Goal: Information Seeking & Learning: Learn about a topic

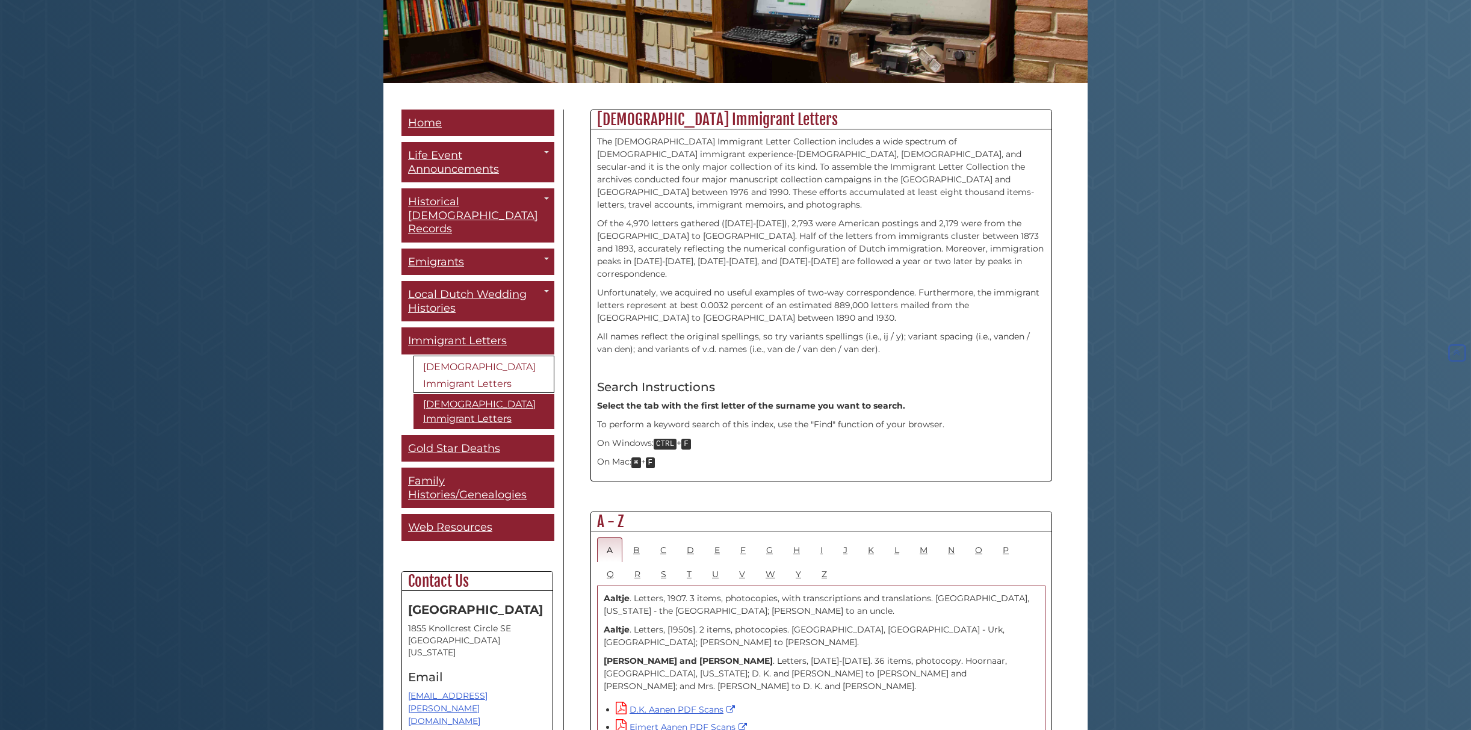
scroll to position [219, 0]
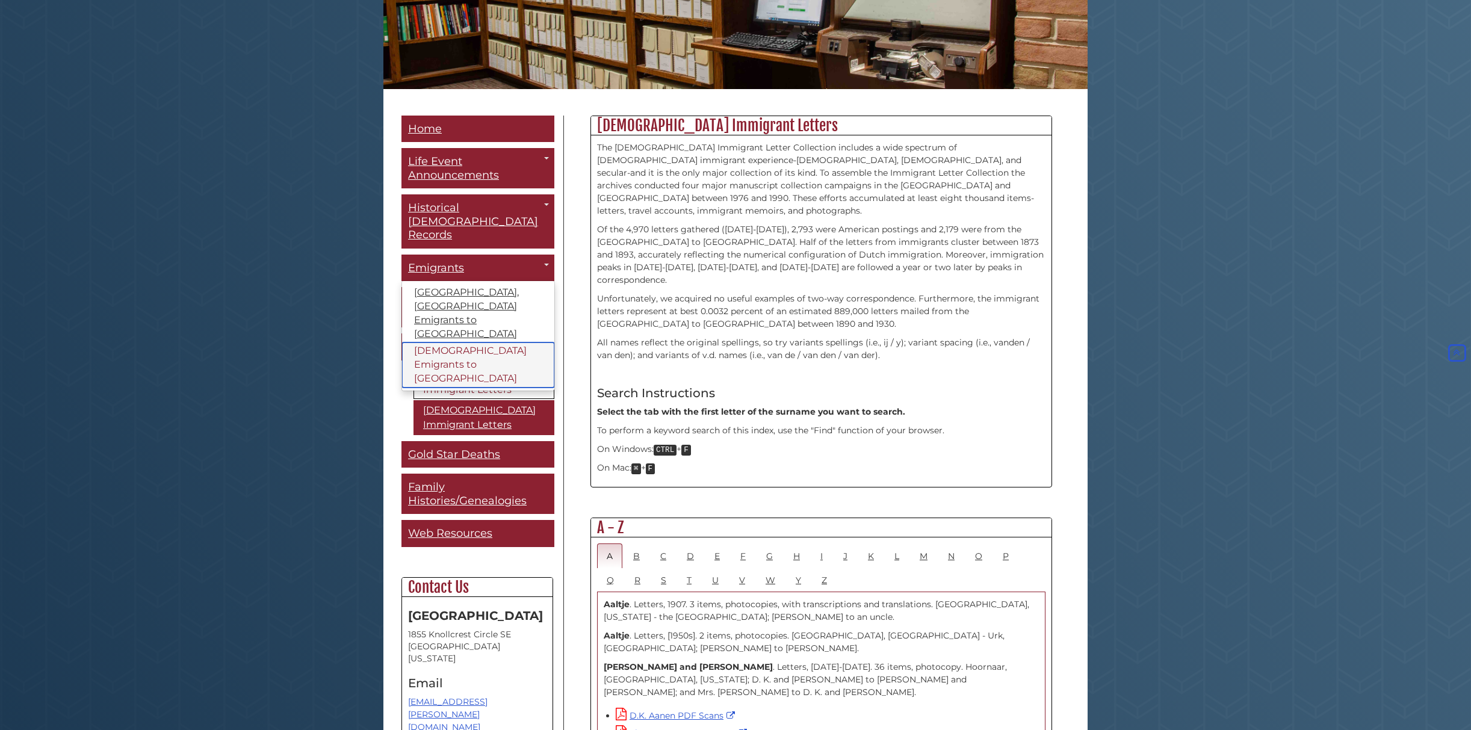
click at [468, 343] on link "[DEMOGRAPHIC_DATA] Emigrants to [GEOGRAPHIC_DATA]" at bounding box center [478, 365] width 152 height 45
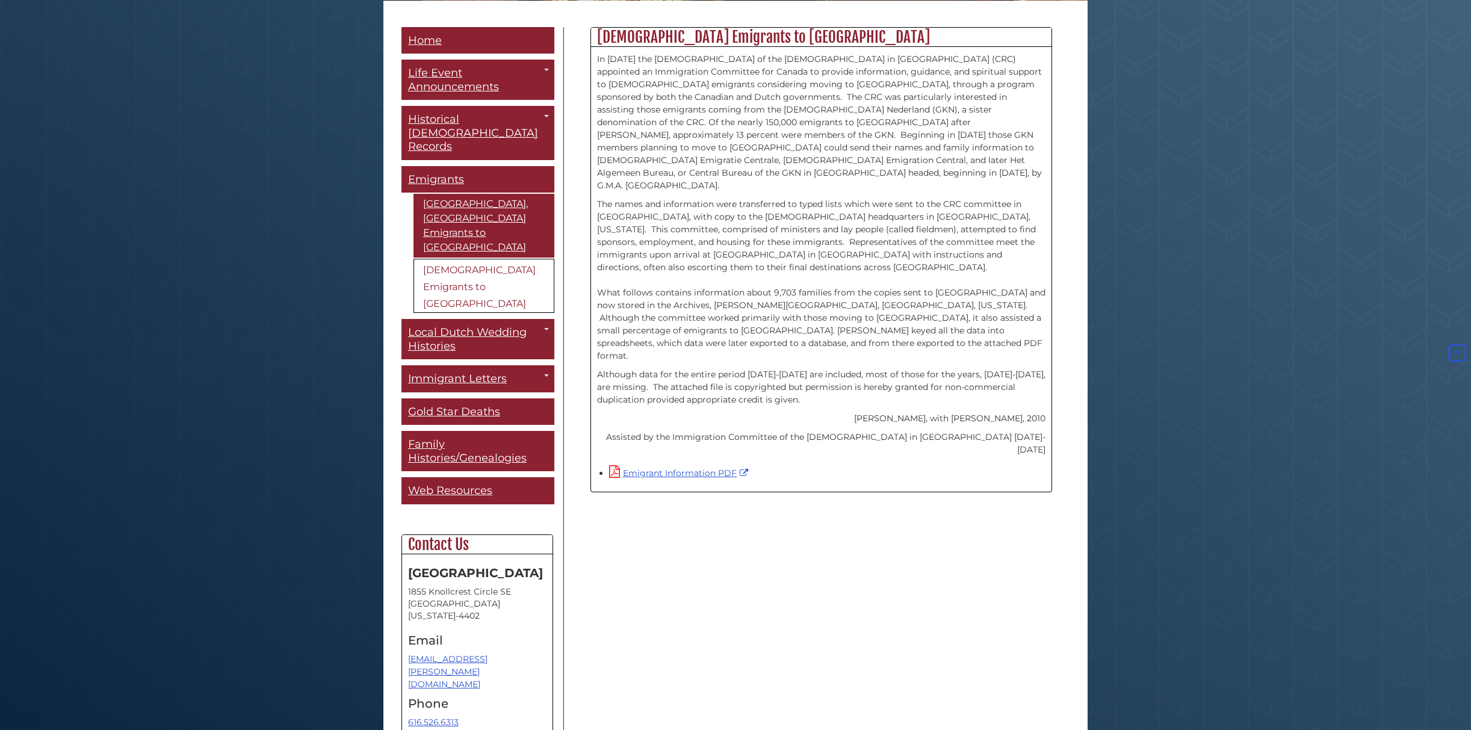
scroll to position [311, 0]
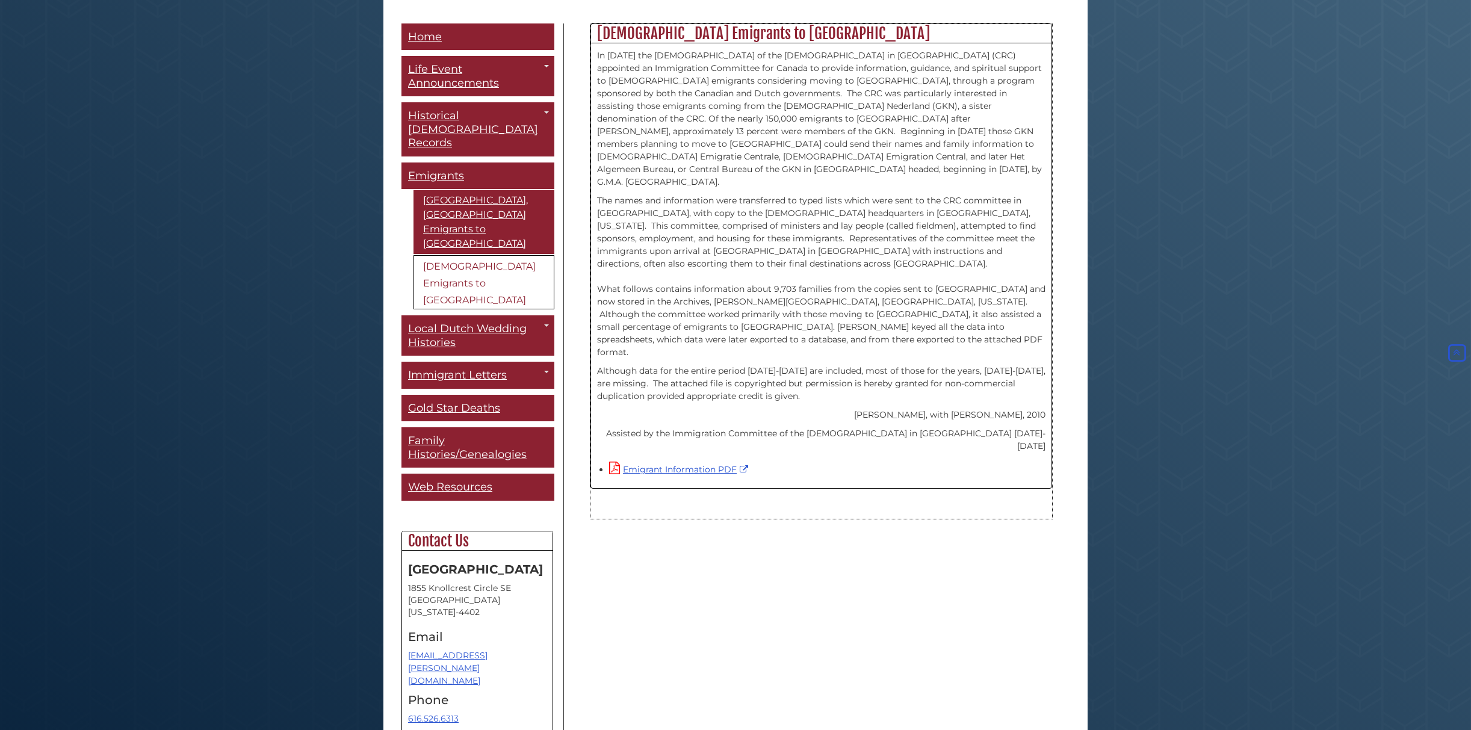
click at [632, 149] on p "In 1946 the Synod of the Christian Reformed Church in North America (CRC) appoi…" at bounding box center [821, 118] width 448 height 139
drag, startPoint x: 598, startPoint y: 143, endPoint x: 728, endPoint y: 141, distance: 130.0
click at [728, 141] on p "In 1946 the Synod of the Christian Reformed Church in North America (CRC) appoi…" at bounding box center [821, 118] width 448 height 139
click at [713, 429] on div "In 1946 the Synod of the Christian Reformed Church in North America (CRC) appoi…" at bounding box center [821, 265] width 461 height 445
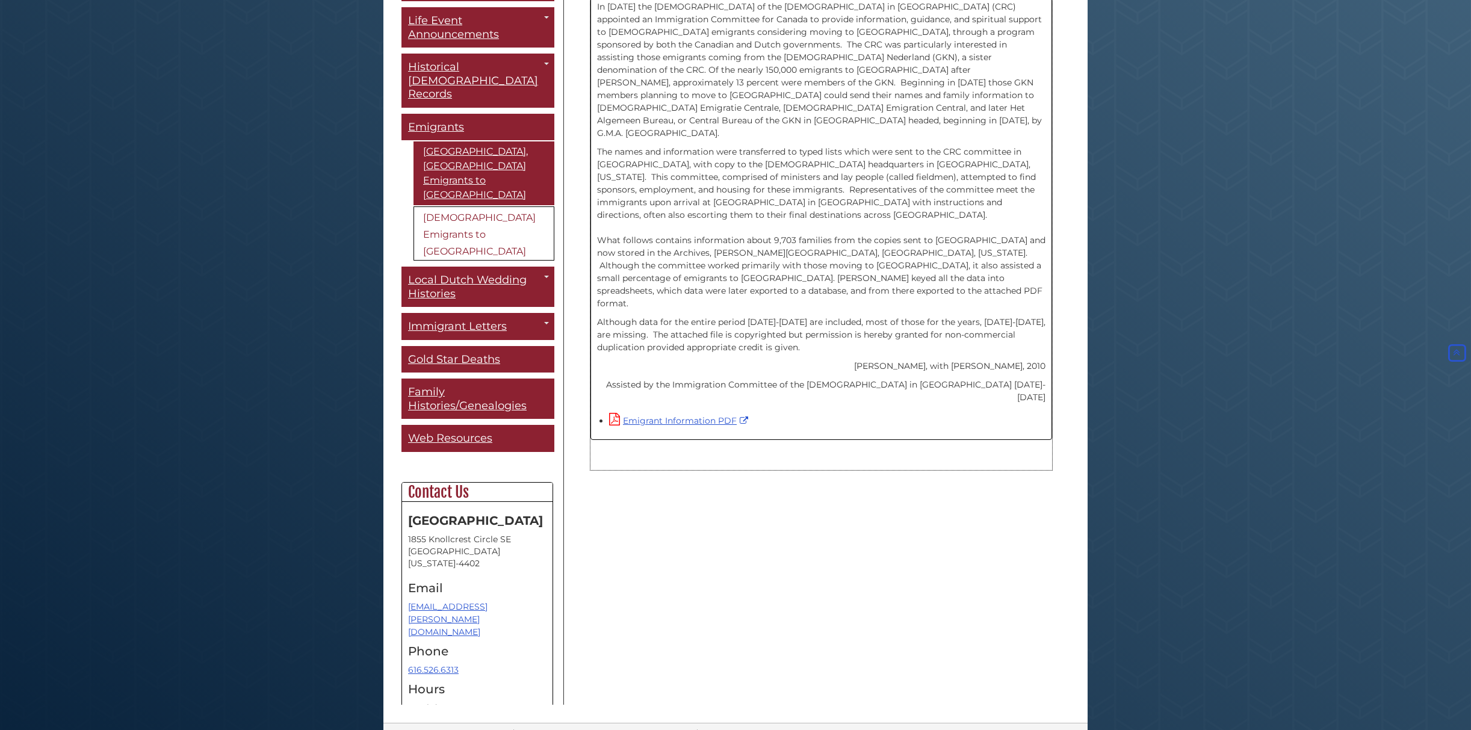
click at [815, 413] on div "Emigrant Information PDF" at bounding box center [827, 420] width 436 height 14
click at [813, 267] on p "The names and information were transferred to typed lists which were sent to th…" at bounding box center [821, 228] width 448 height 164
click at [693, 415] on link "Emigrant Information PDF" at bounding box center [680, 420] width 142 height 11
click at [424, 385] on span "Family Histories/Genealogies" at bounding box center [467, 398] width 119 height 27
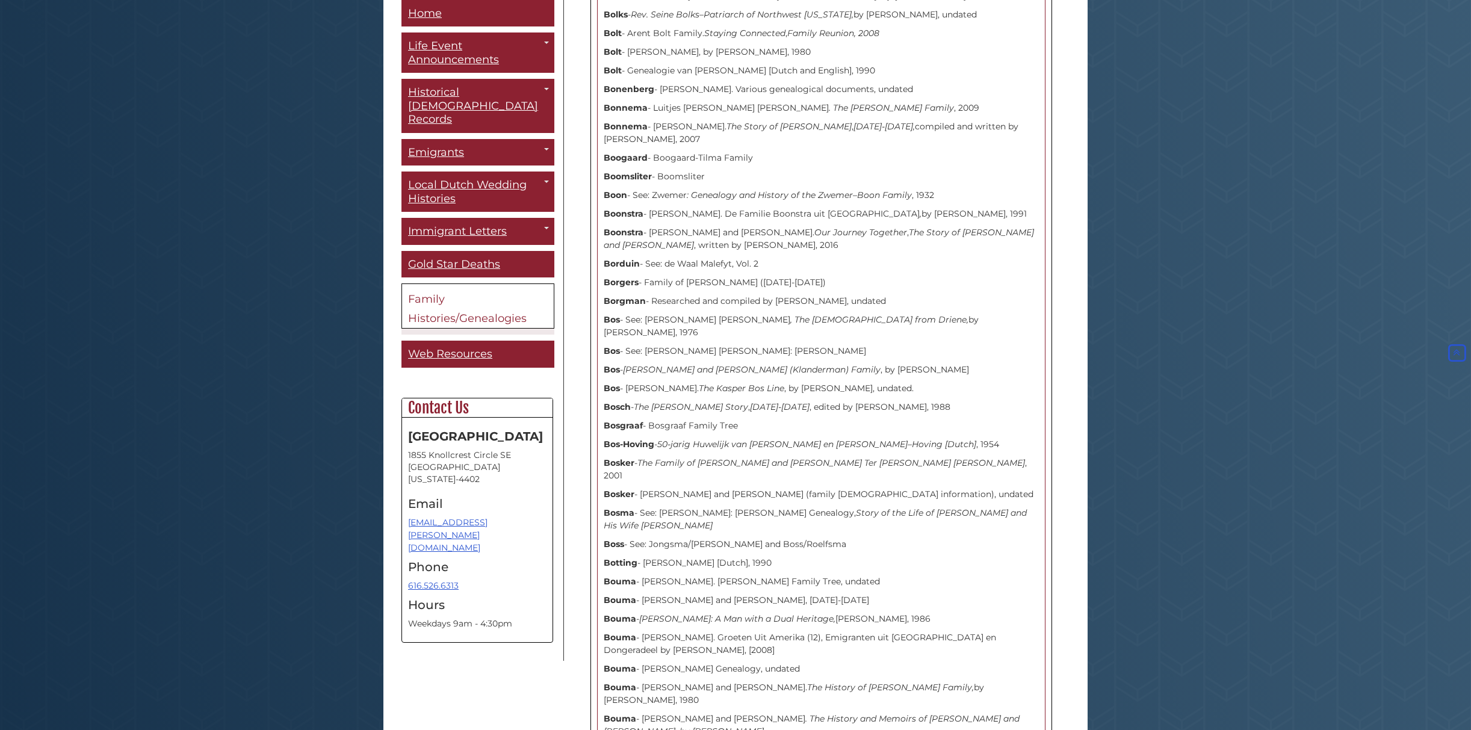
scroll to position [2679, 0]
click at [664, 220] on p "Boonstra - [PERSON_NAME] and [PERSON_NAME]. Our Journey Together , The Story of…" at bounding box center [821, 232] width 435 height 25
drag, startPoint x: 606, startPoint y: 114, endPoint x: 777, endPoint y: 126, distance: 172.0
click at [777, 220] on p "Boonstra - [PERSON_NAME] and [PERSON_NAME]. Our Journey Together , The Story of…" at bounding box center [821, 232] width 435 height 25
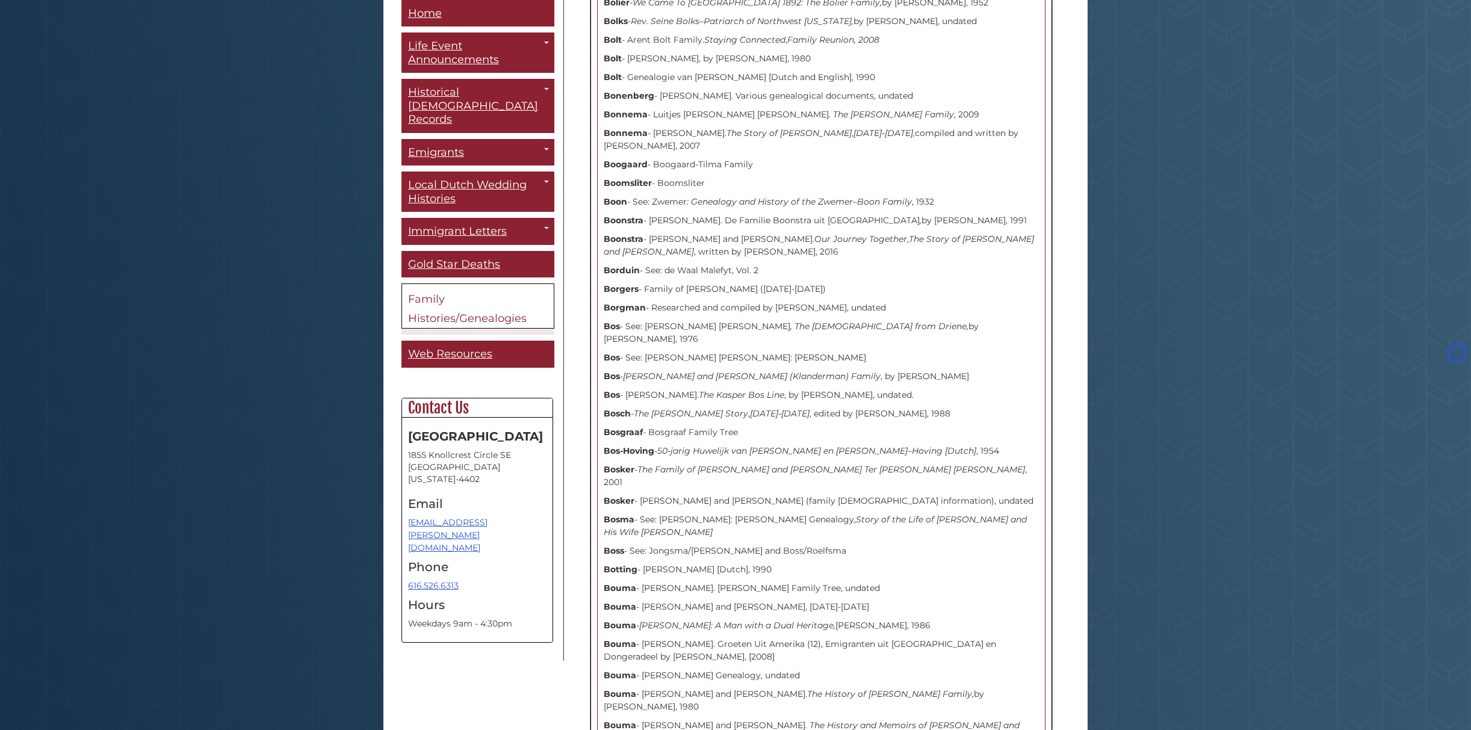
scroll to position [2668, 0]
click at [813, 262] on p "Borduin - See: de Waal Malefyt, Vol. 2" at bounding box center [821, 268] width 435 height 13
drag, startPoint x: 651, startPoint y: 123, endPoint x: 768, endPoint y: 124, distance: 116.2
click at [768, 231] on p "Boonstra - Harry and Thelma Boonstra. Our Journey Together , The Story of Harry…" at bounding box center [821, 243] width 435 height 25
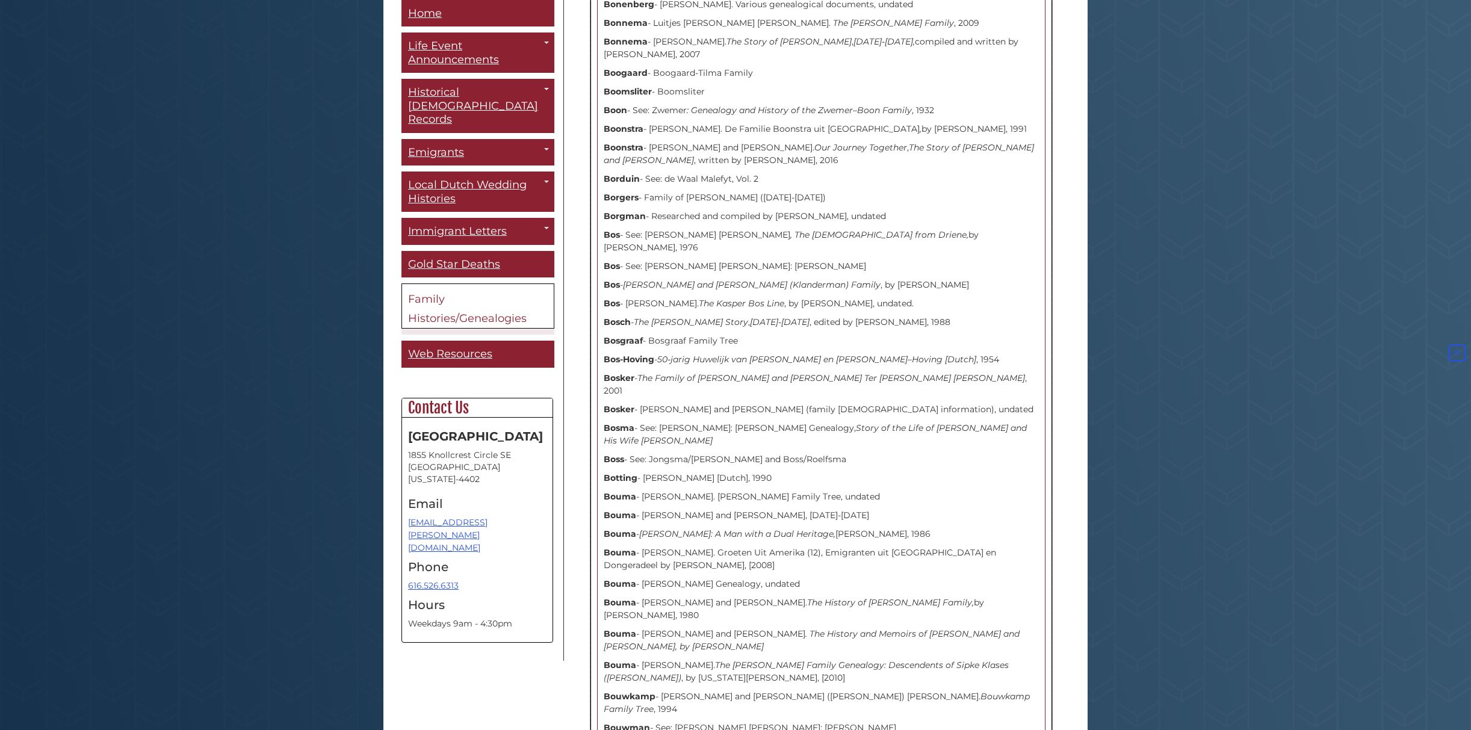
scroll to position [2759, 0]
drag, startPoint x: 692, startPoint y: 45, endPoint x: 784, endPoint y: 43, distance: 92.7
click at [784, 140] on p "Boonstra - Harry and Thelma Boonstra. Our Journey Together , The Story of Harry…" at bounding box center [821, 152] width 435 height 25
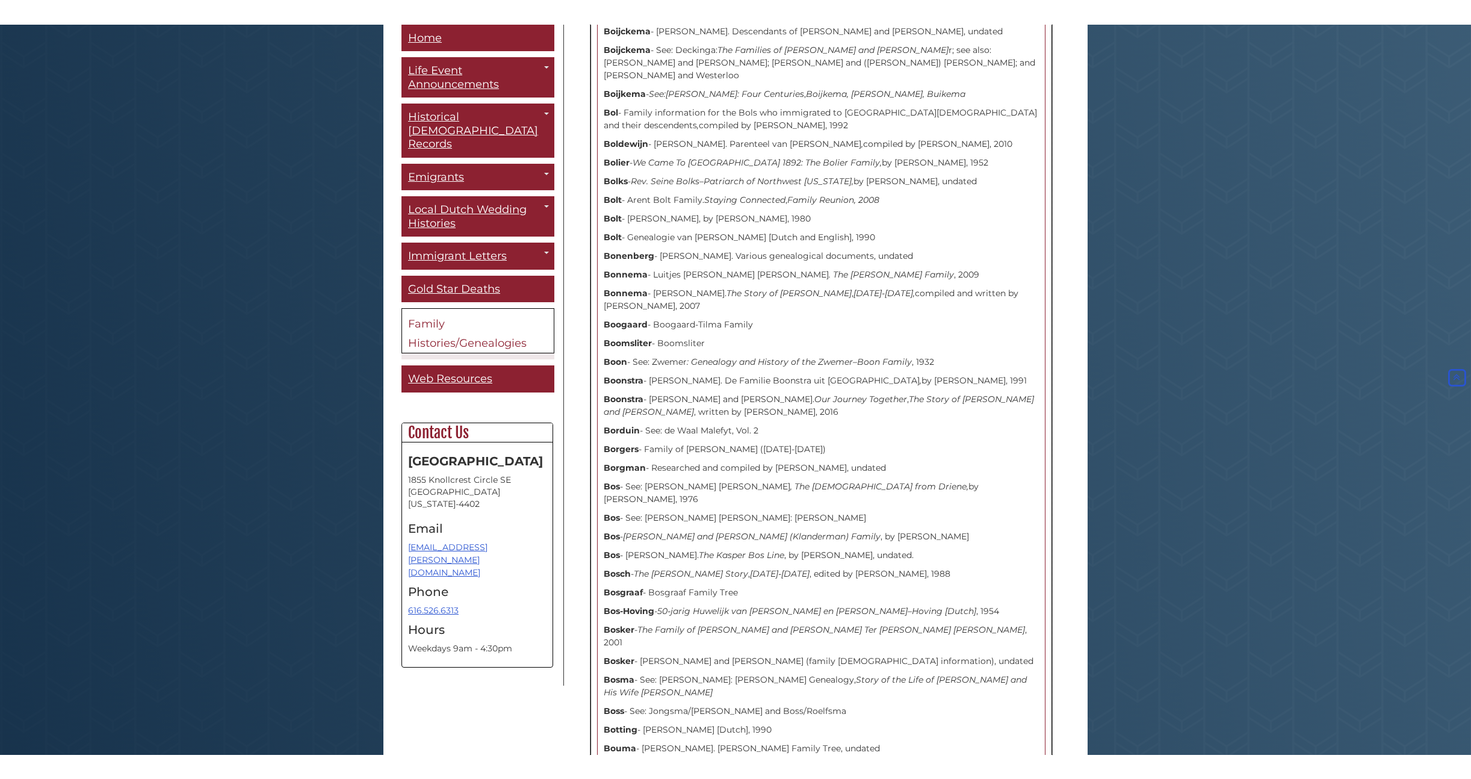
scroll to position [2530, 0]
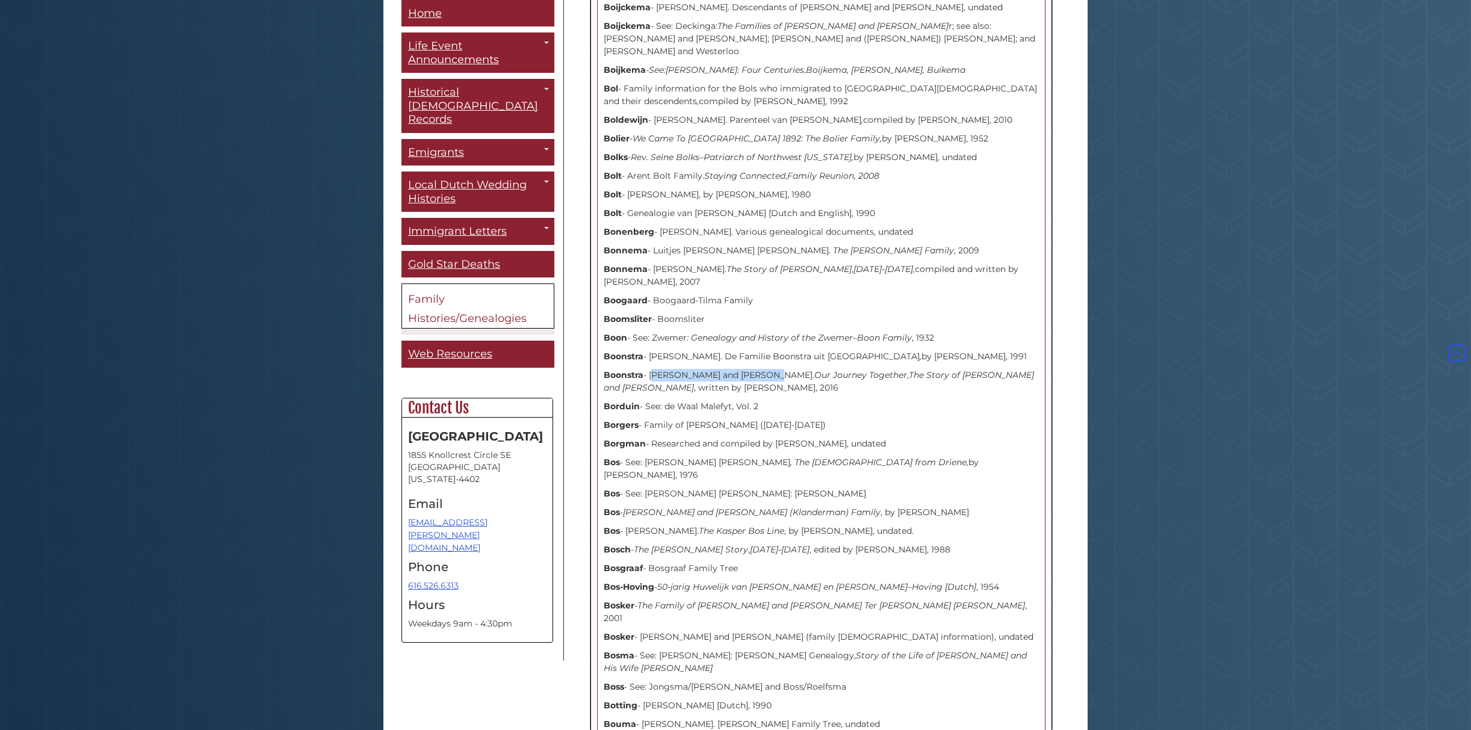
drag, startPoint x: 654, startPoint y: 261, endPoint x: 767, endPoint y: 264, distance: 113.2
click at [767, 369] on p "Boonstra - Harry and Thelma Boonstra. Our Journey Together , The Story of Harry…" at bounding box center [821, 381] width 435 height 25
